Goal: Transaction & Acquisition: Purchase product/service

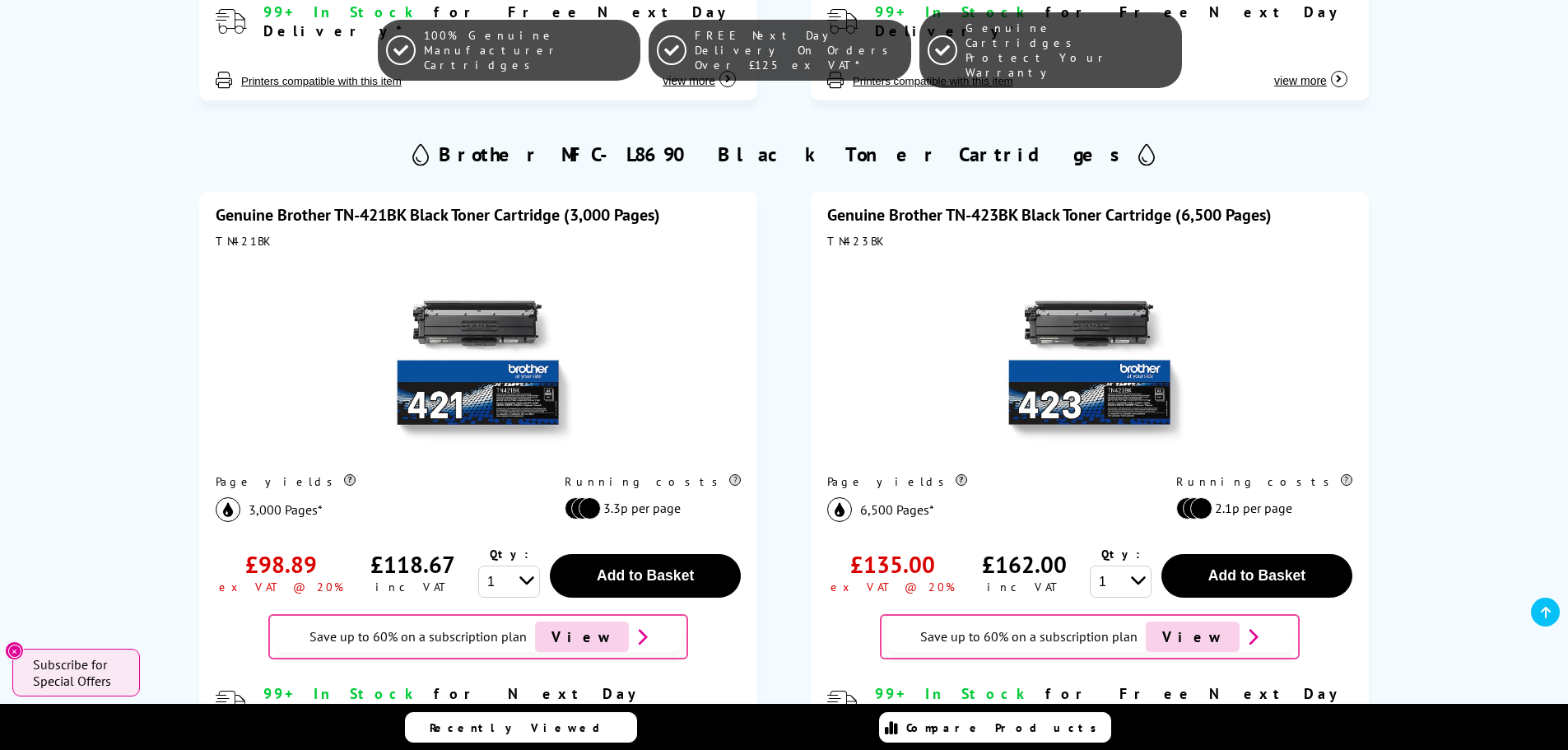
scroll to position [979, 0]
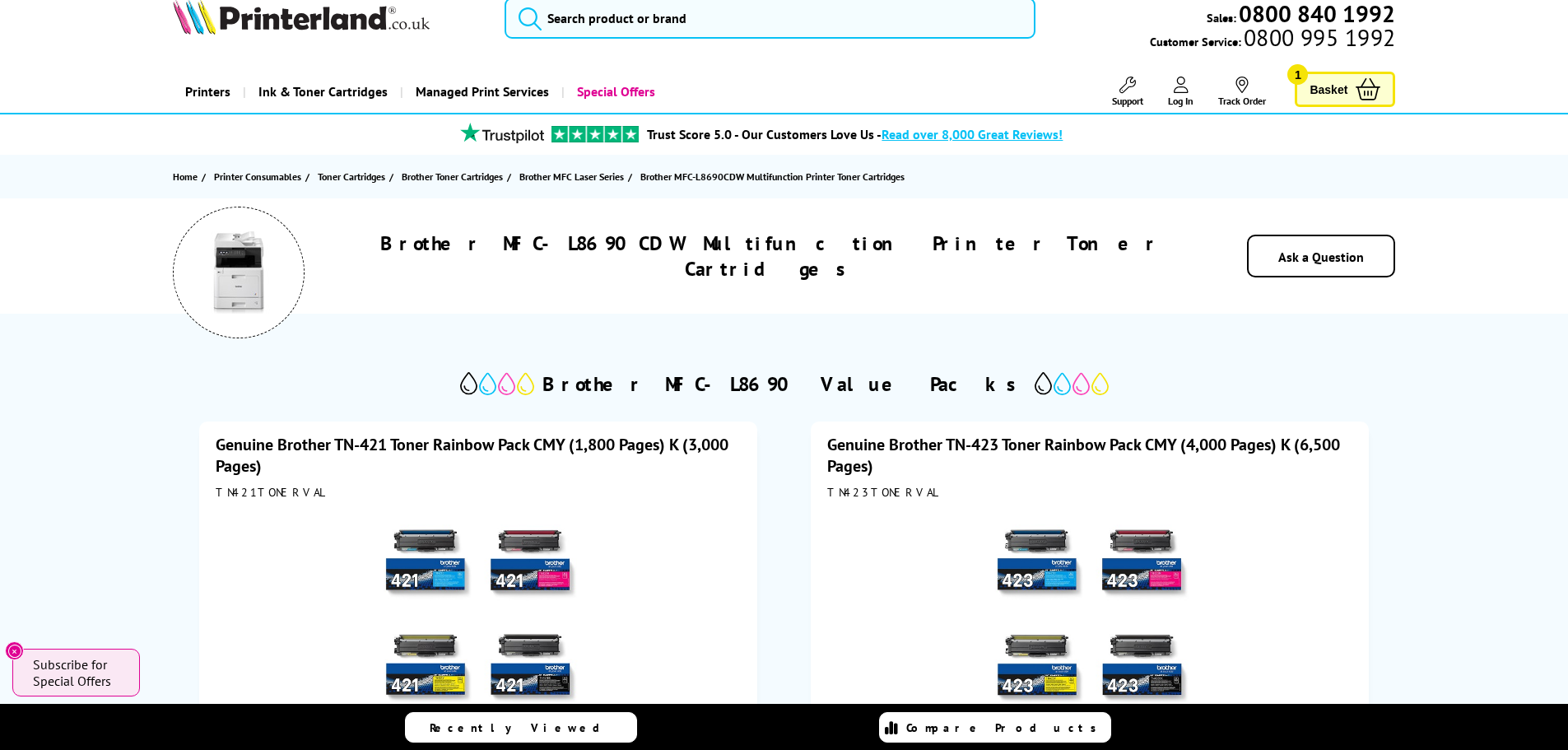
scroll to position [0, 0]
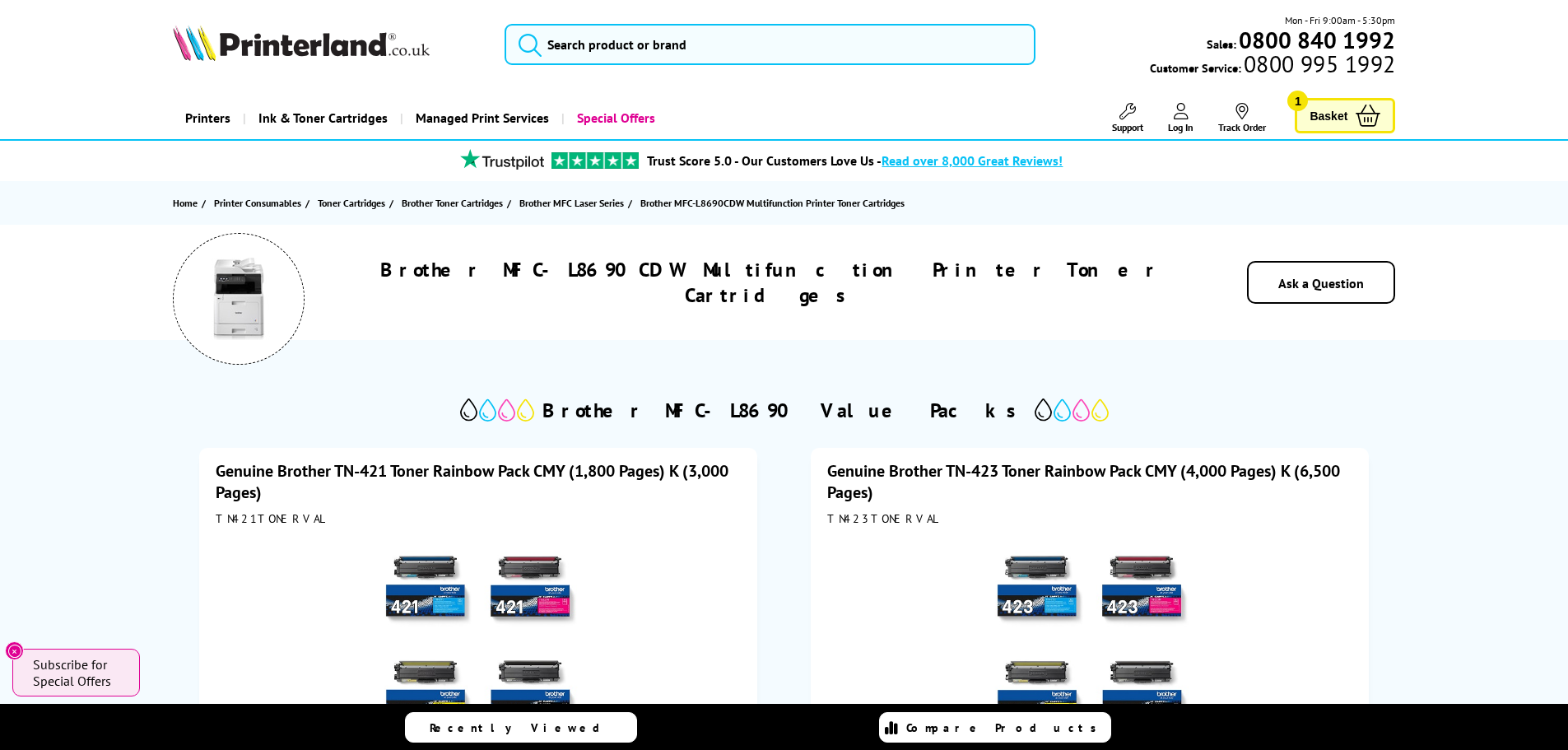
click at [1337, 116] on span "Basket" at bounding box center [1328, 115] width 38 height 22
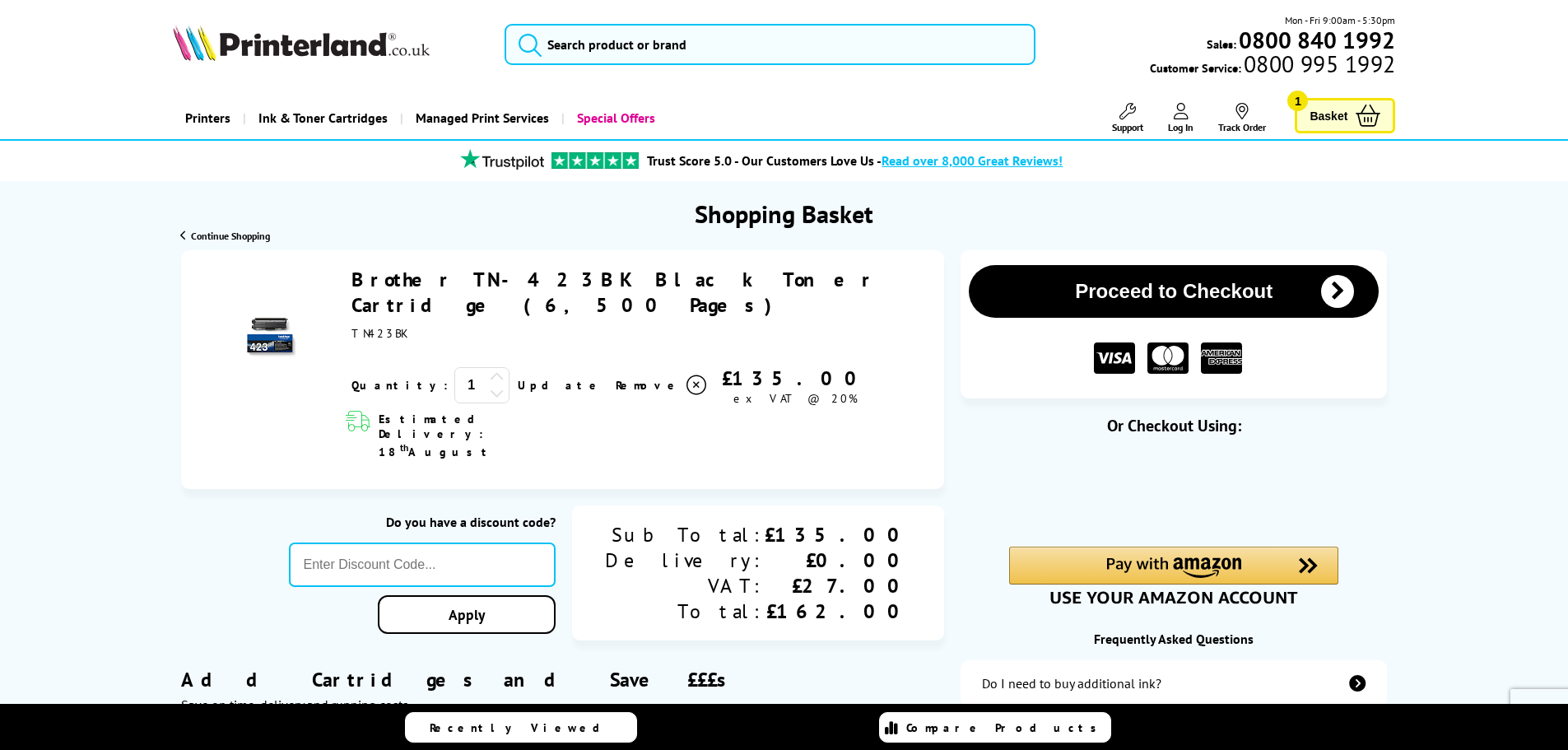
click at [184, 519] on div "Do you have a discount code? Apply Sub Total: Delivery: VAT: Total: £135.00 £0.…" at bounding box center [562, 573] width 763 height 136
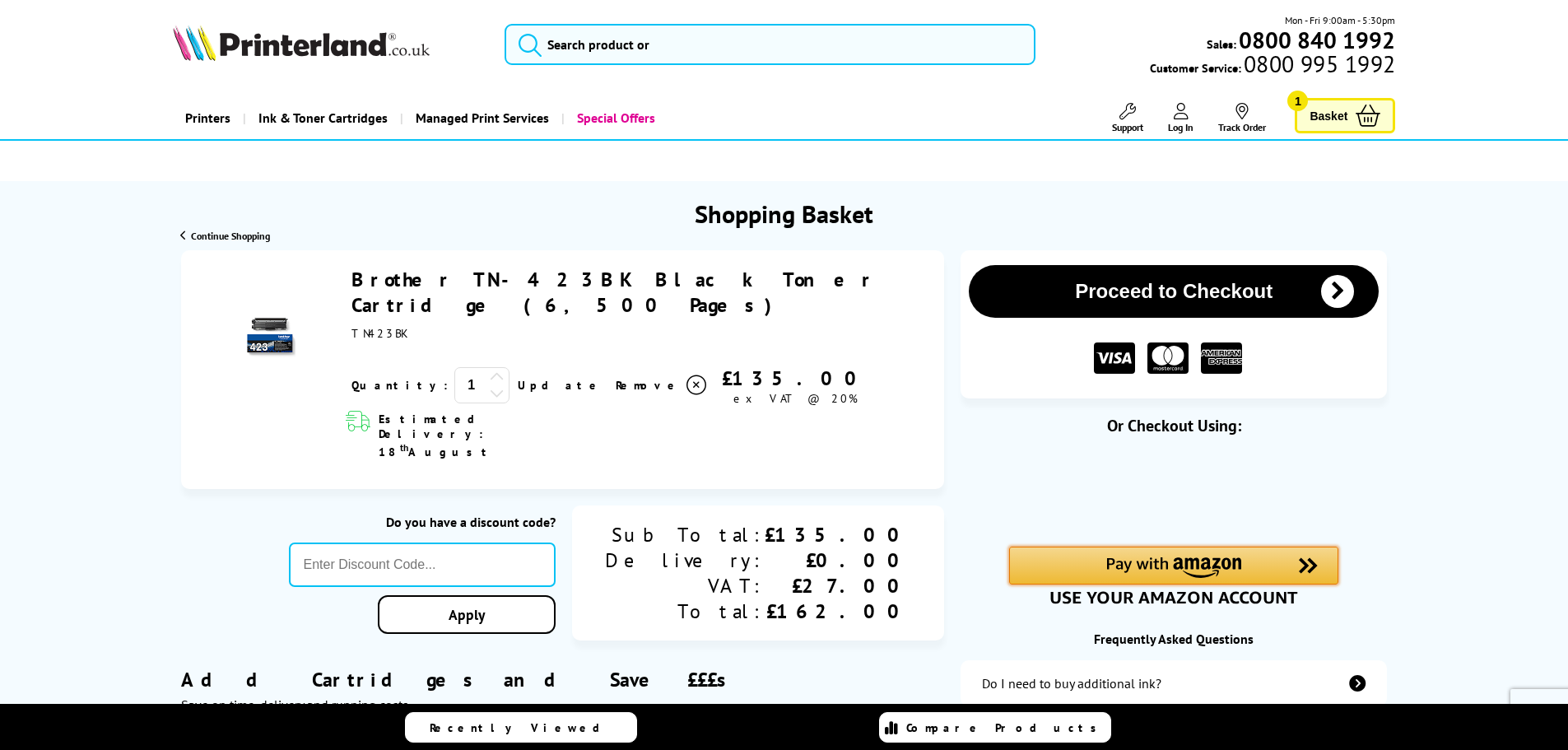
click at [1166, 563] on img "Amazon Pay - Use your Amazon account" at bounding box center [1174, 567] width 135 height 21
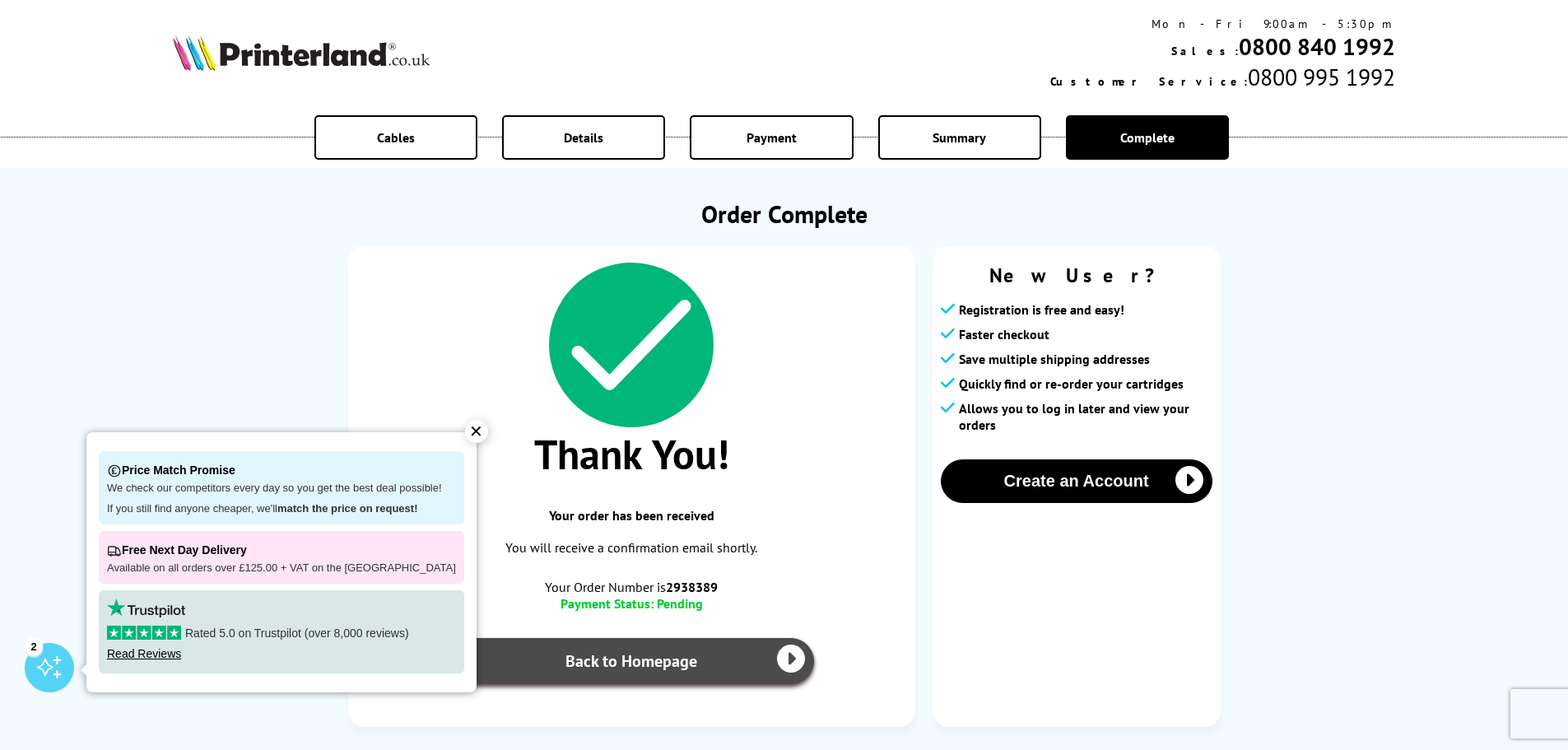
click at [668, 659] on link "Back to Homepage" at bounding box center [631, 660] width 366 height 46
